Goal: Transaction & Acquisition: Purchase product/service

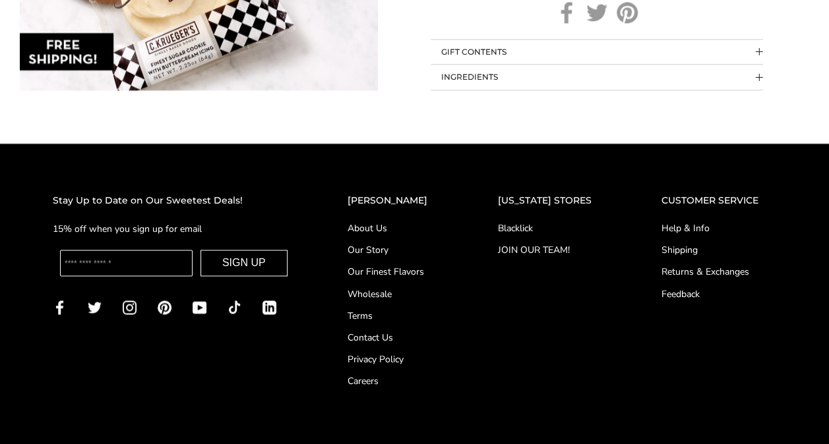
scroll to position [950, 0]
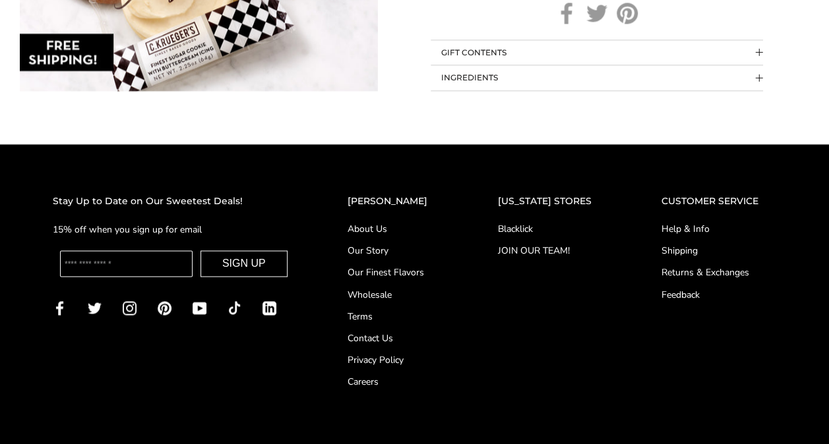
click at [691, 222] on link "Help & Info" at bounding box center [718, 229] width 115 height 14
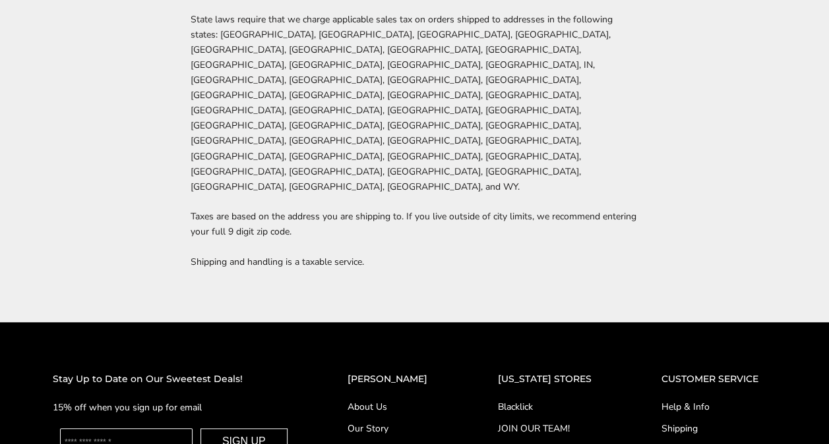
scroll to position [2920, 0]
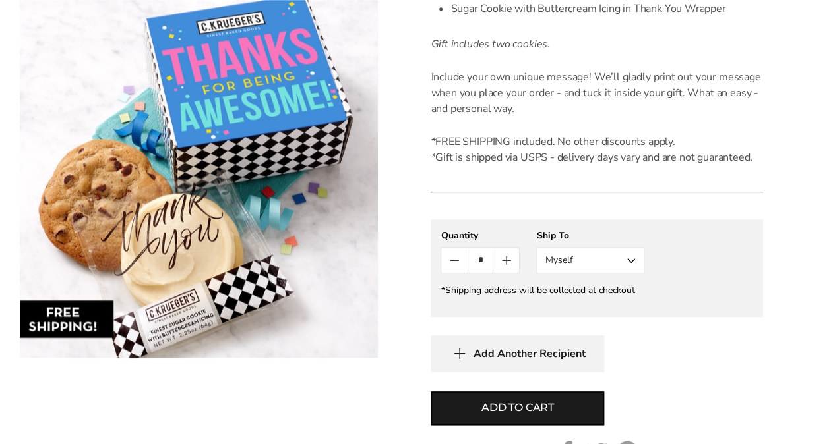
scroll to position [512, 0]
click at [484, 258] on input "*" at bounding box center [480, 259] width 26 height 25
click at [569, 259] on button "Myself" at bounding box center [590, 260] width 108 height 26
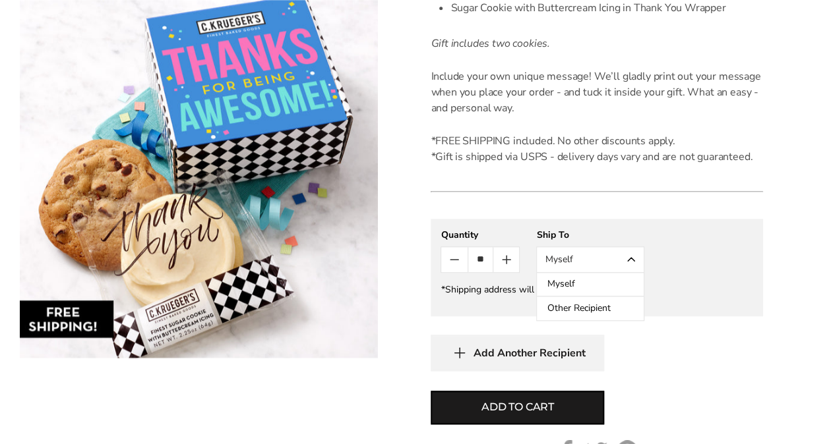
click at [569, 259] on button "Myself" at bounding box center [590, 260] width 108 height 26
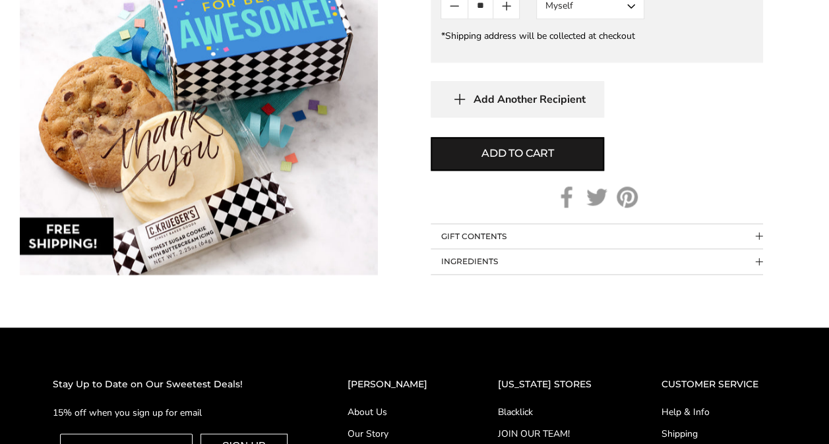
scroll to position [767, 0]
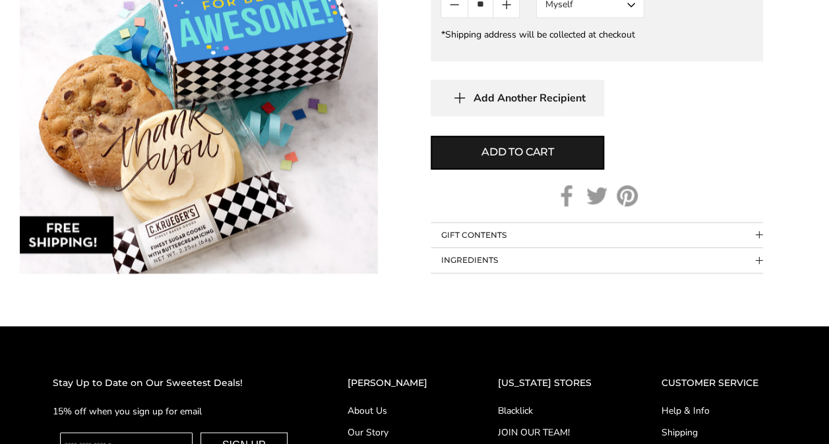
click at [659, 239] on button "GIFT CONTENTS" at bounding box center [597, 235] width 332 height 25
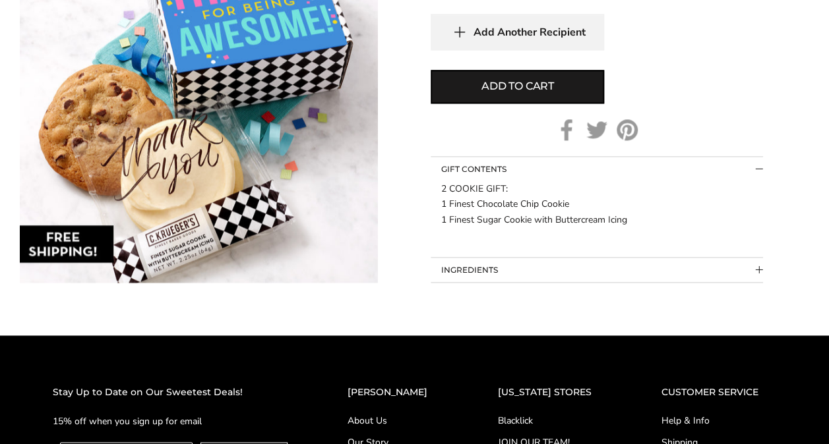
scroll to position [857, 0]
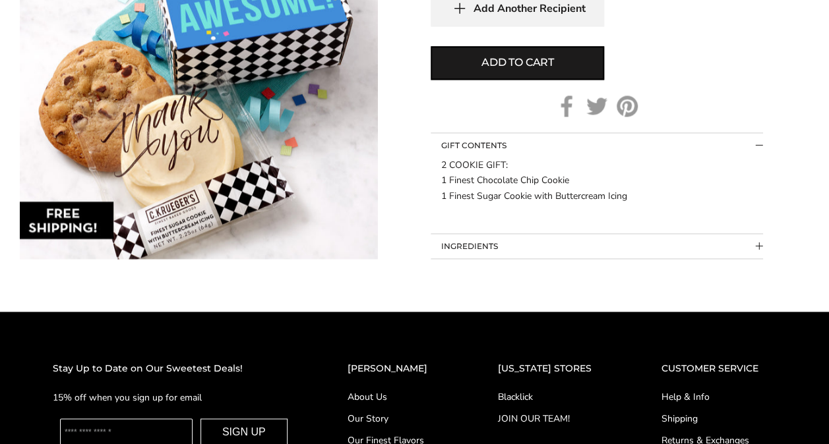
click at [618, 253] on button "INGREDIENTS" at bounding box center [597, 246] width 332 height 25
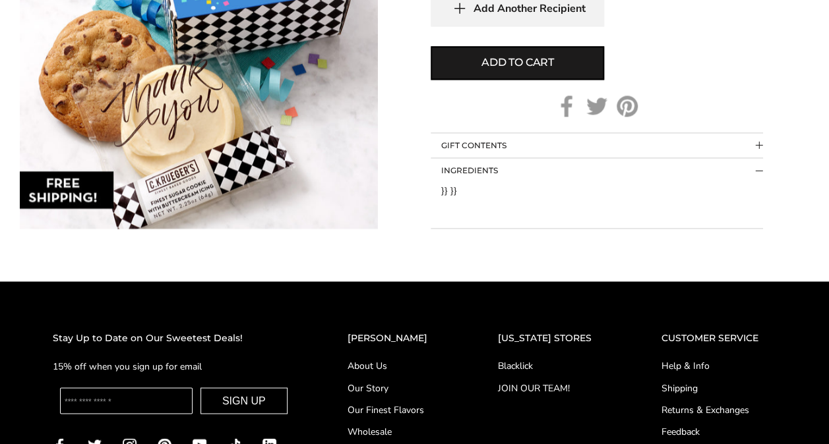
click at [730, 167] on button "INGREDIENTS" at bounding box center [597, 170] width 332 height 25
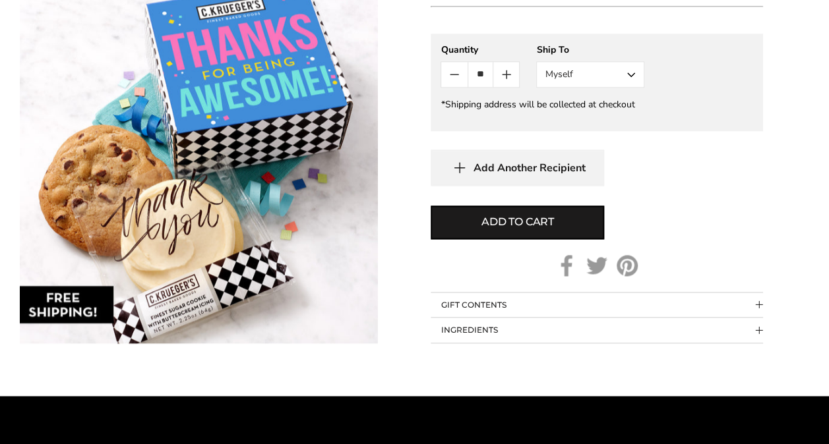
scroll to position [699, 0]
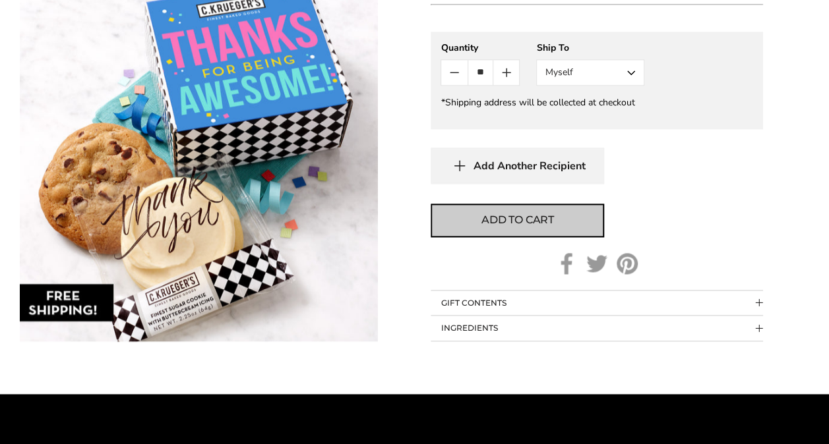
click at [551, 231] on button "Add to cart" at bounding box center [517, 221] width 173 height 34
type input "*"
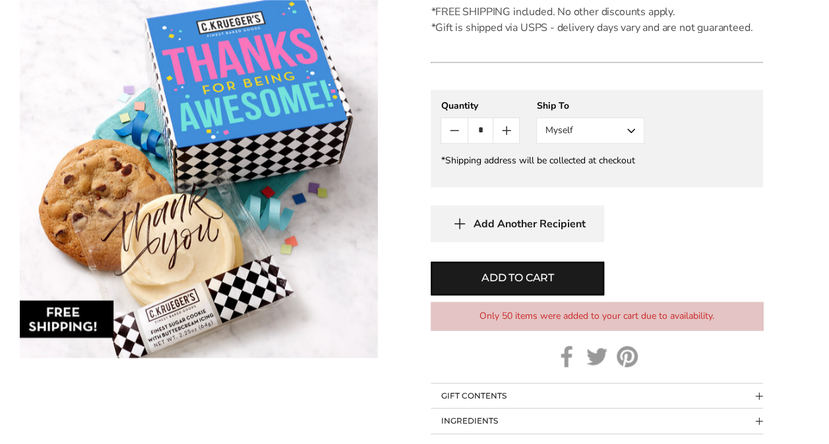
scroll to position [638, 0]
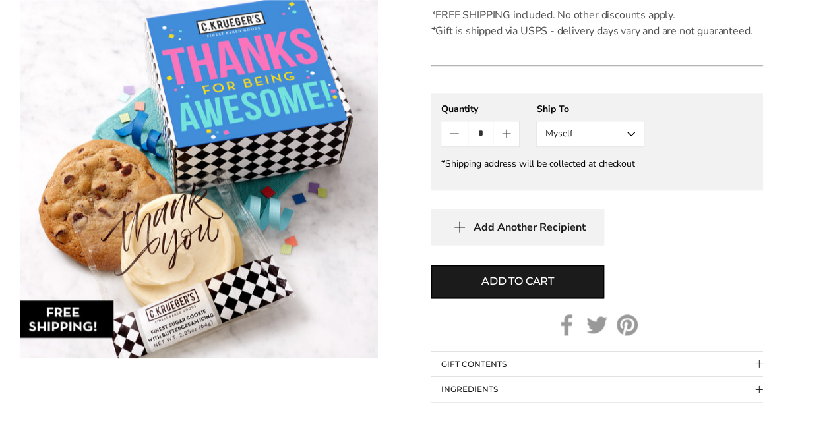
click at [483, 136] on input "*" at bounding box center [480, 133] width 26 height 25
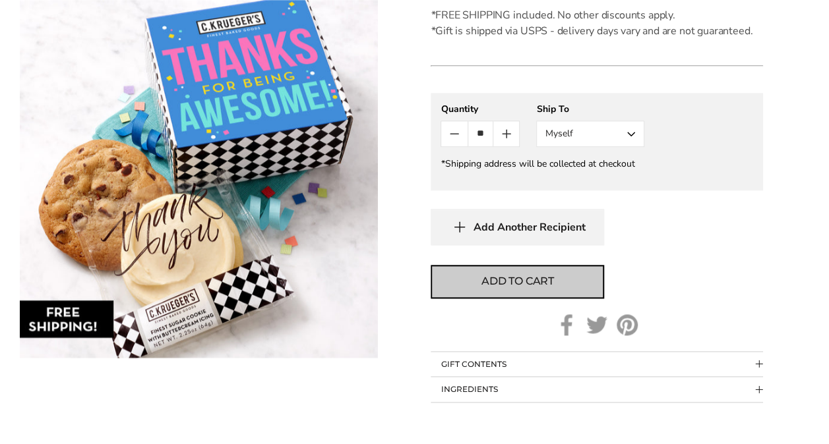
click at [534, 297] on button "Add to cart" at bounding box center [517, 282] width 173 height 34
type input "*"
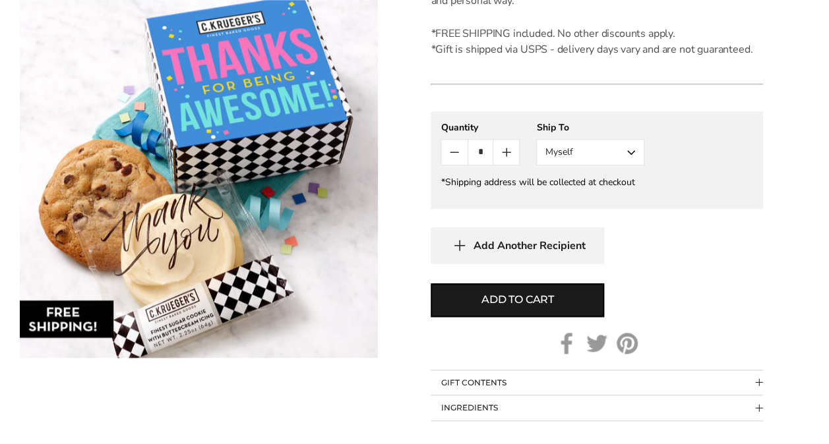
scroll to position [678, 0]
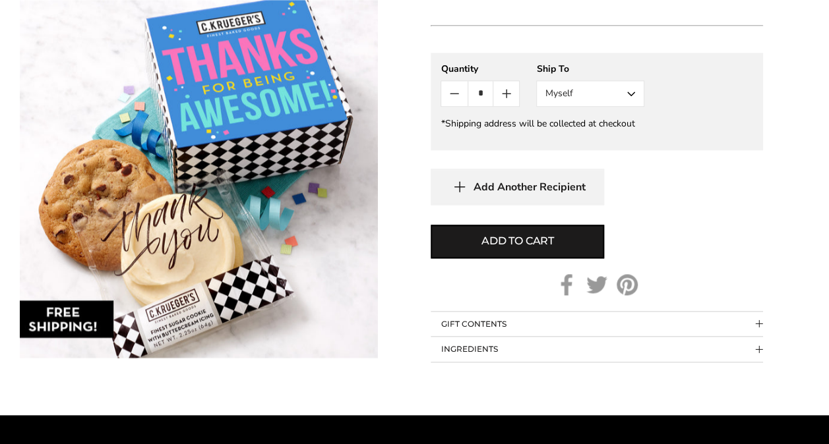
click at [488, 90] on input "*" at bounding box center [480, 93] width 26 height 25
type input "*"
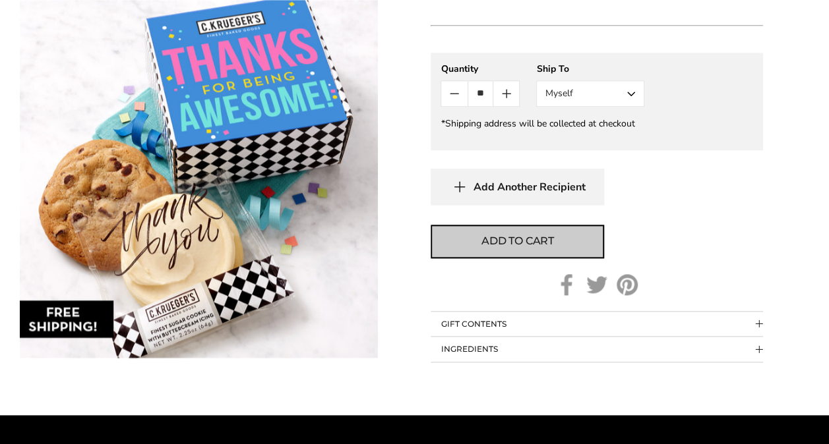
click at [500, 240] on span "Add to cart" at bounding box center [517, 241] width 73 height 16
type input "*"
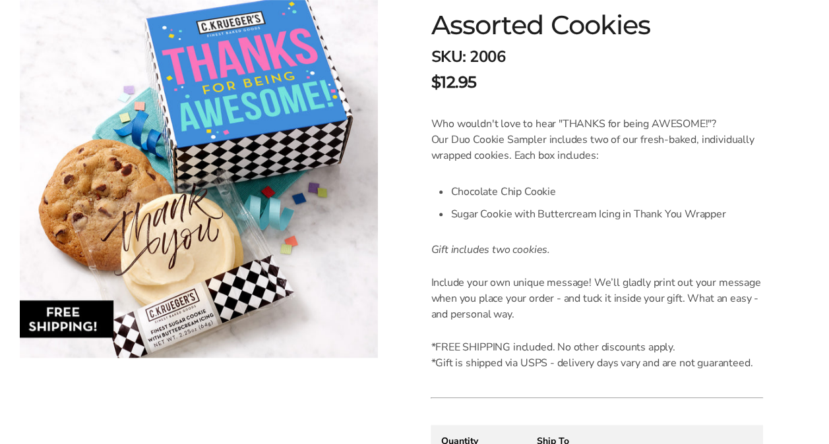
scroll to position [0, 0]
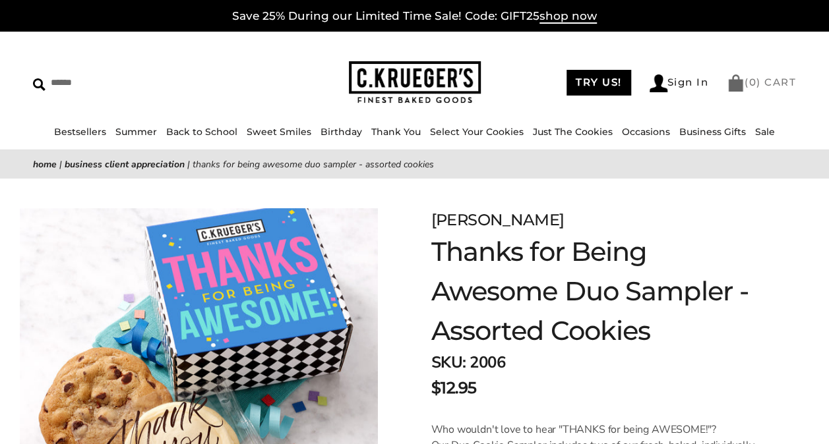
click at [760, 76] on link "( 0 ) CART" at bounding box center [761, 82] width 69 height 13
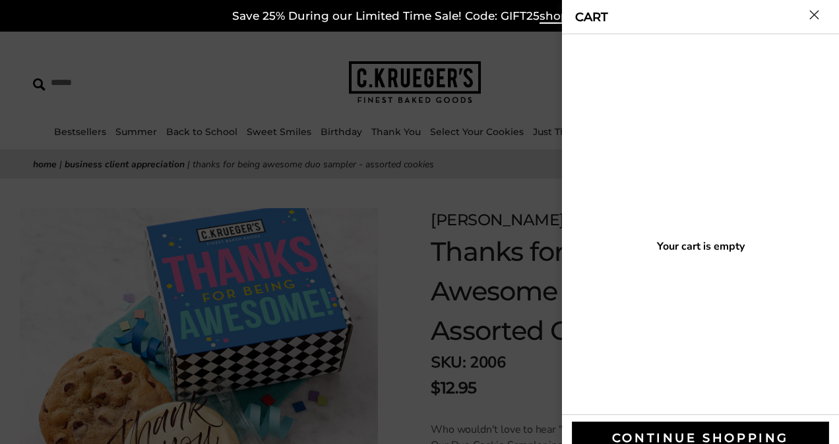
click at [814, 16] on button "Close cart" at bounding box center [814, 15] width 10 height 10
